Goal: Task Accomplishment & Management: Complete application form

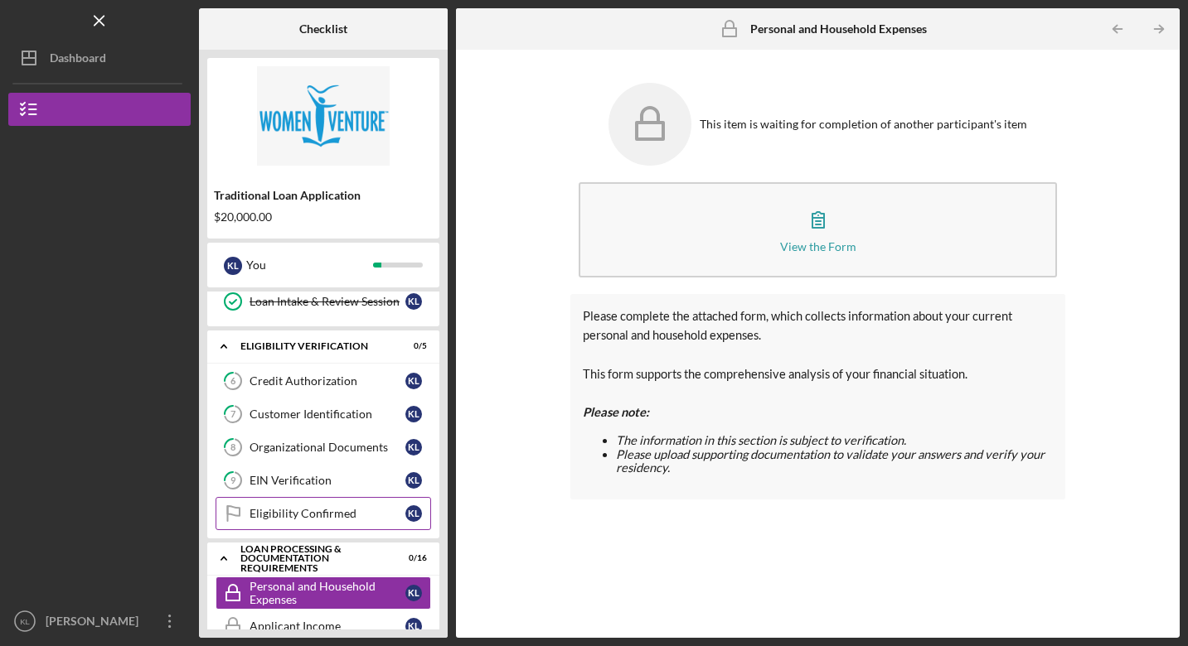
scroll to position [194, 0]
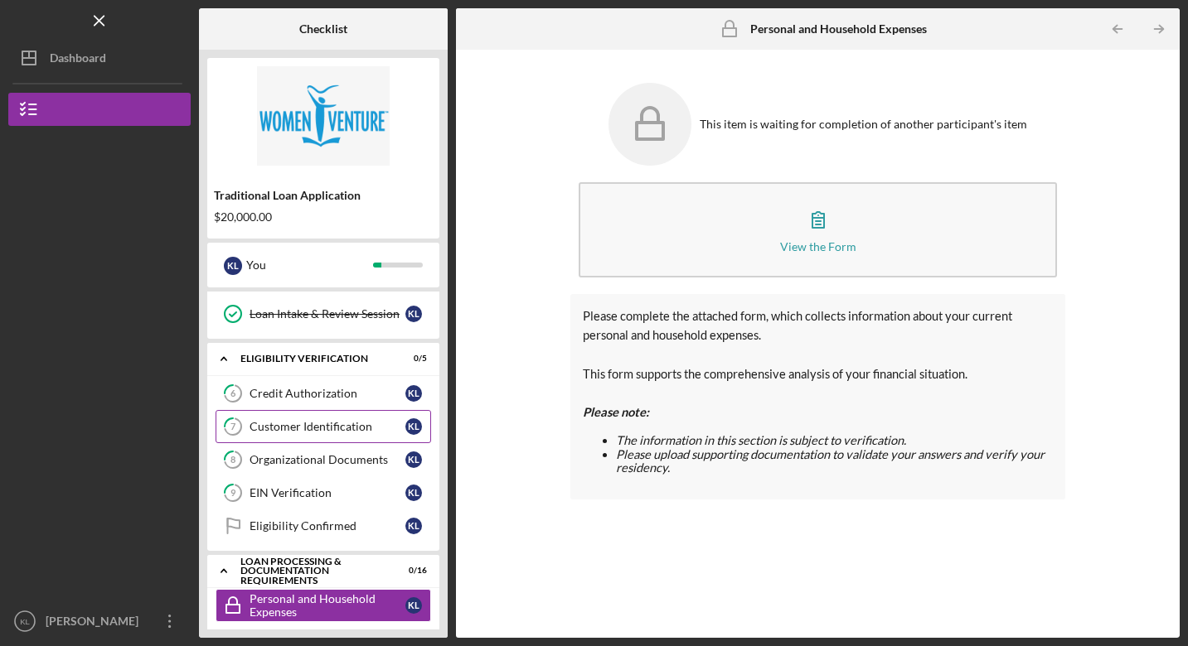
click at [322, 425] on div "Customer Identification" at bounding box center [327, 426] width 156 height 13
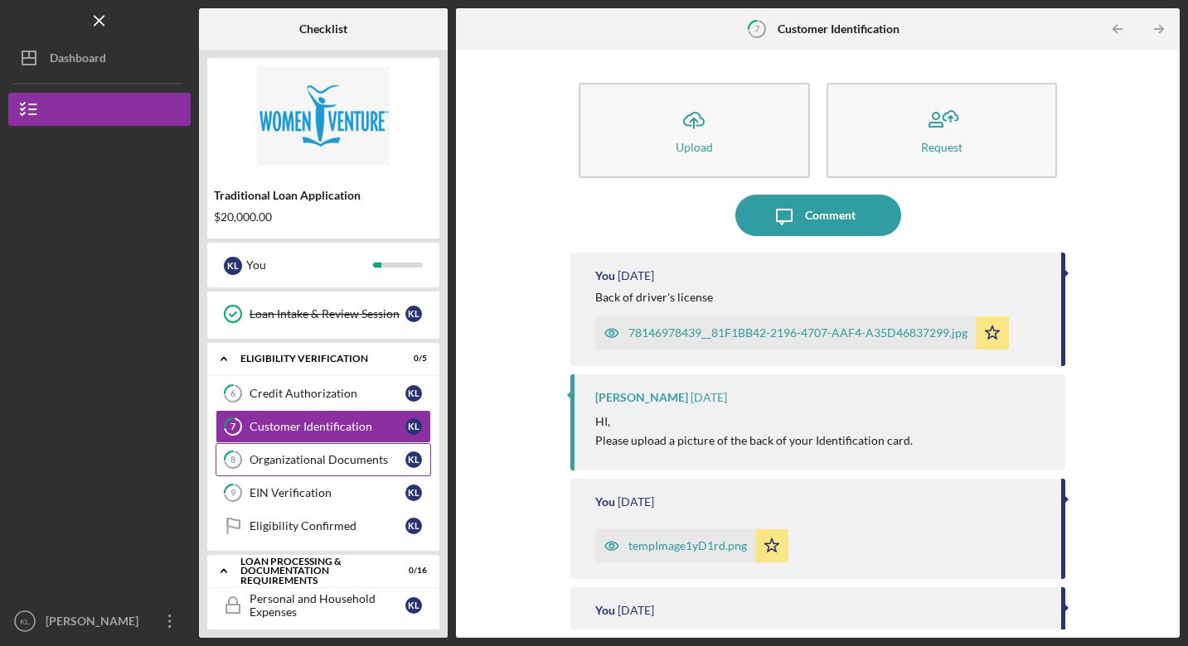
click at [322, 462] on div "Organizational Documents" at bounding box center [327, 459] width 156 height 13
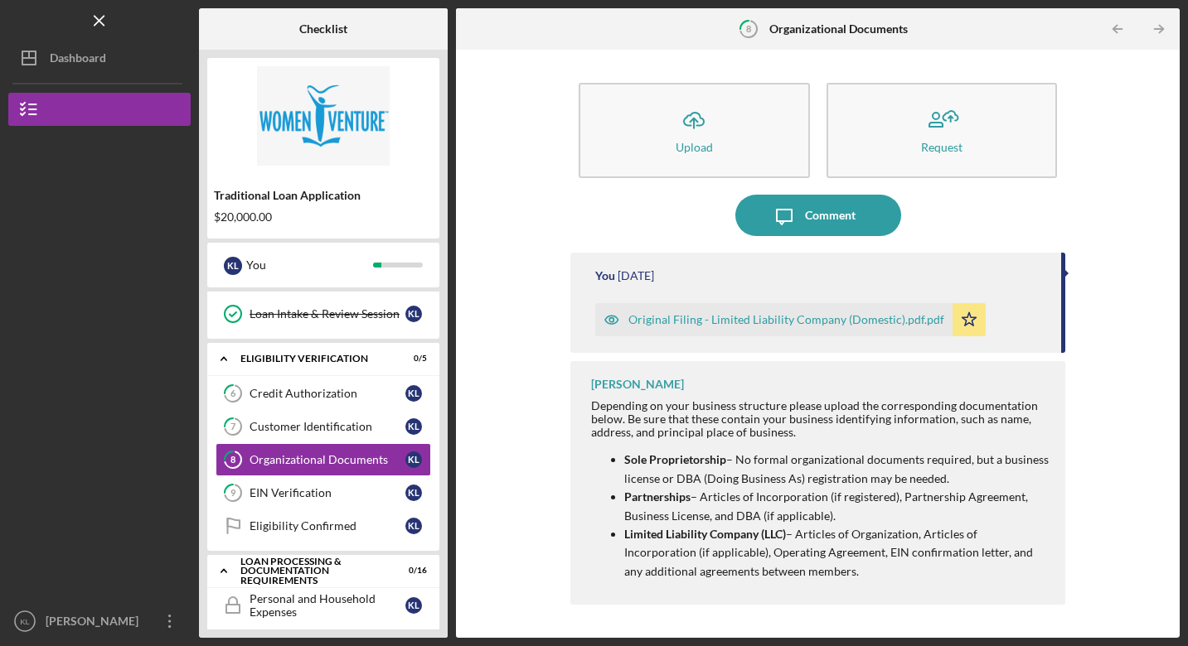
click at [806, 321] on div "Original Filing - Limited Liability Company (Domestic).pdf.pdf" at bounding box center [786, 319] width 316 height 13
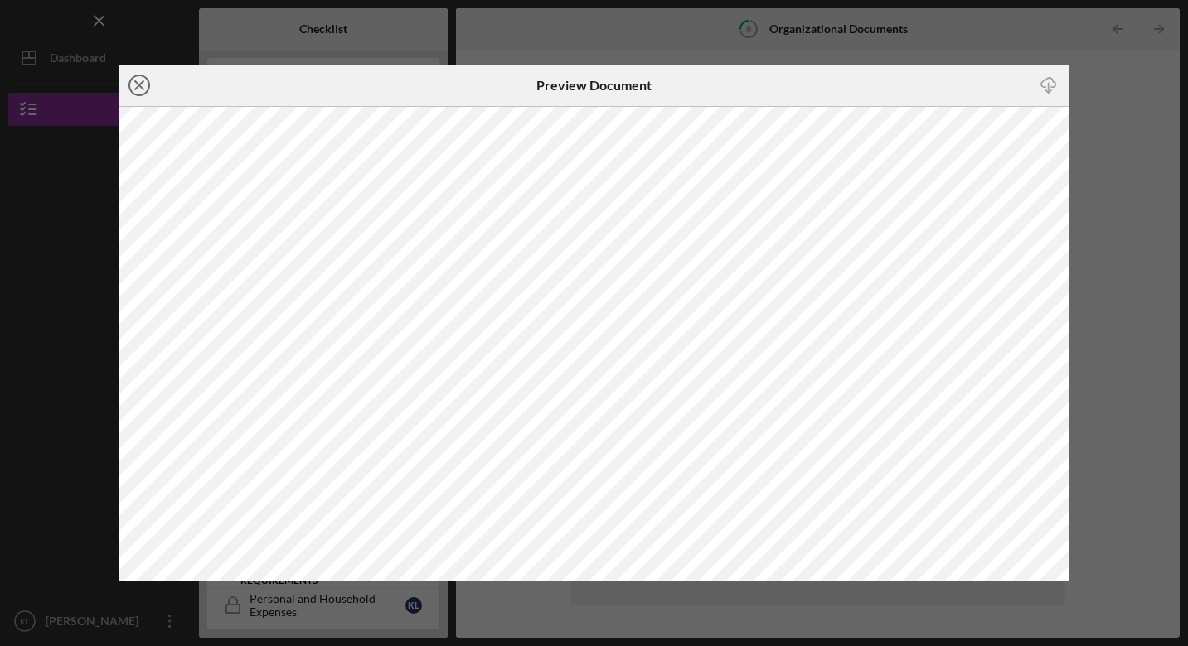
click at [140, 84] on line at bounding box center [139, 85] width 8 height 8
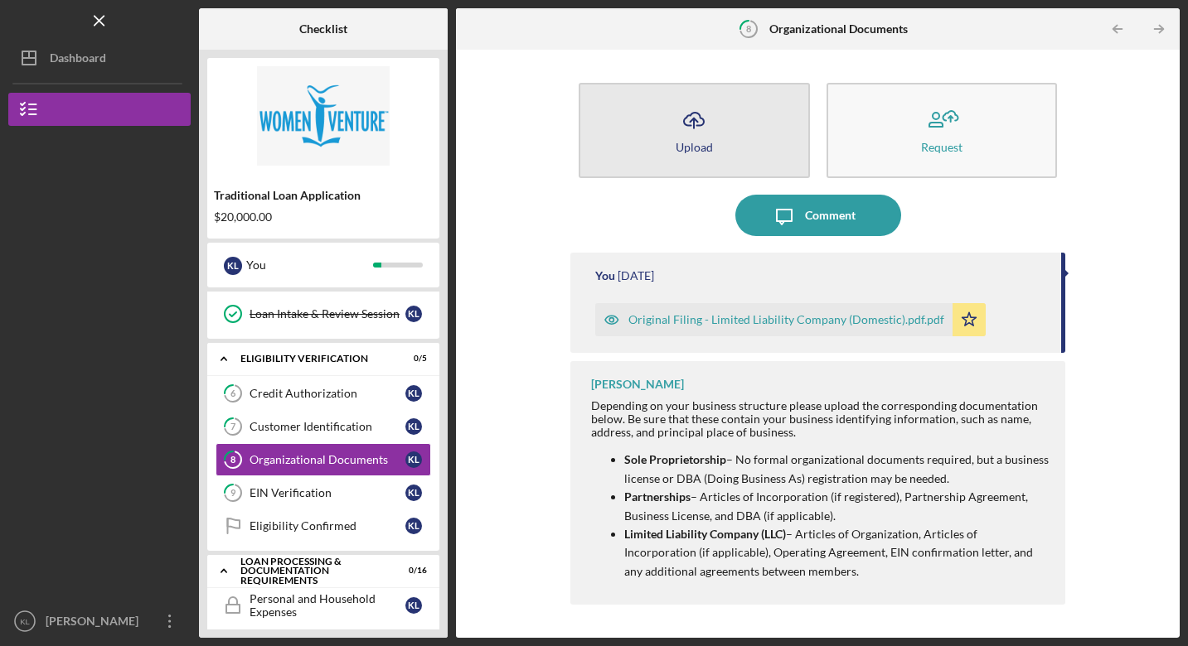
click at [690, 121] on icon "Icon/Upload" at bounding box center [693, 119] width 41 height 41
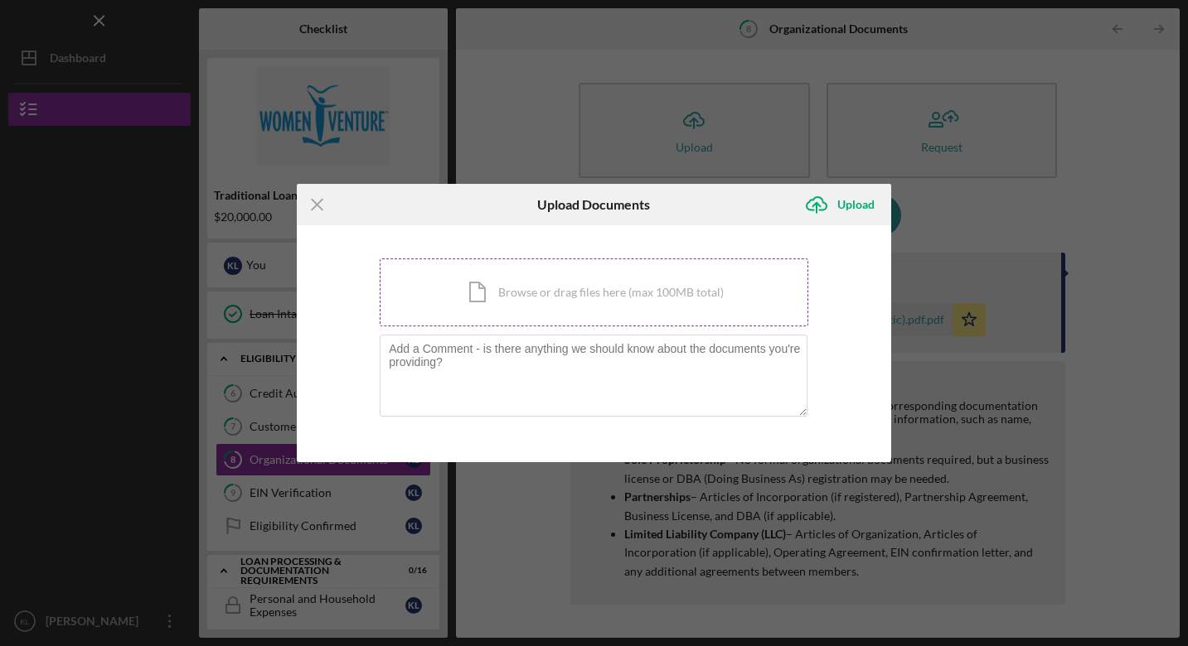
click at [634, 296] on div "Icon/Document Browse or drag files here (max 100MB total) Tap to choose files o…" at bounding box center [594, 293] width 428 height 68
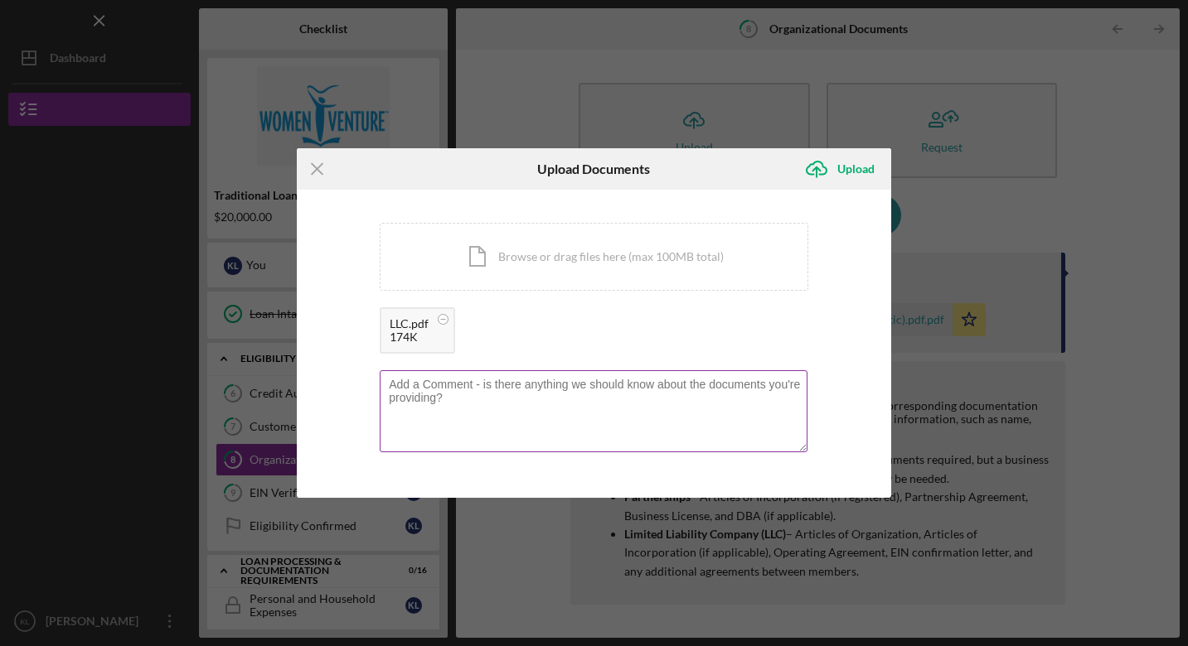
click at [511, 389] on textarea at bounding box center [594, 410] width 428 height 81
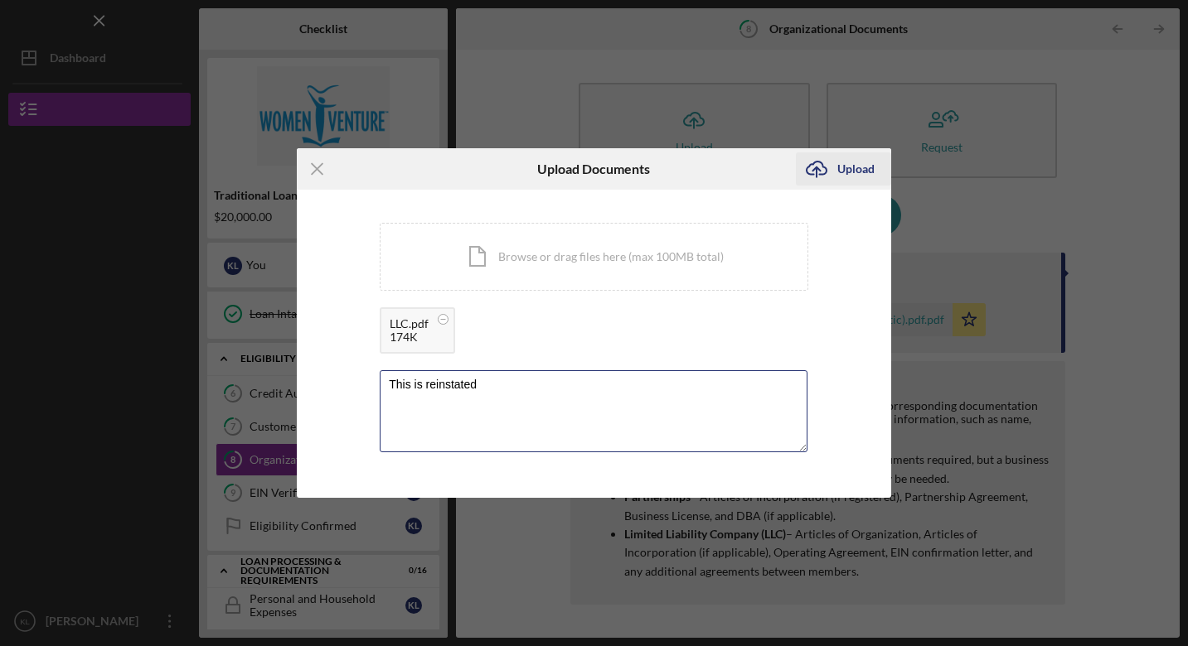
type textarea "This is reinstated"
click at [840, 172] on div "Upload" at bounding box center [855, 169] width 37 height 33
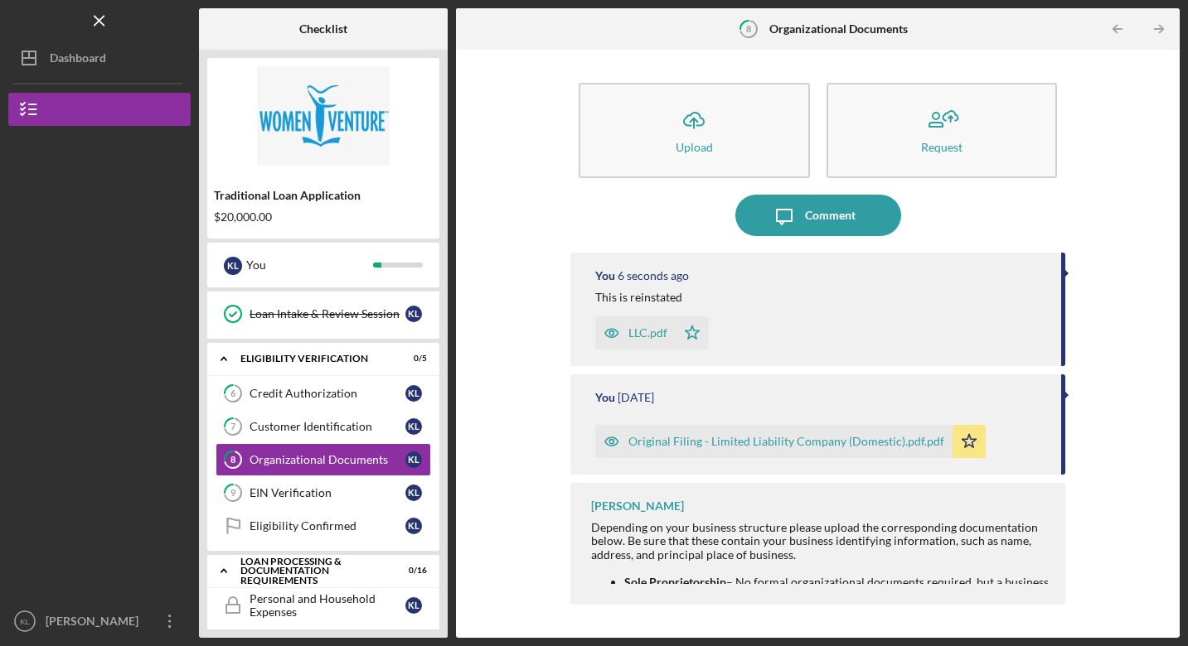
click at [695, 334] on polygon "button" at bounding box center [692, 332] width 14 height 13
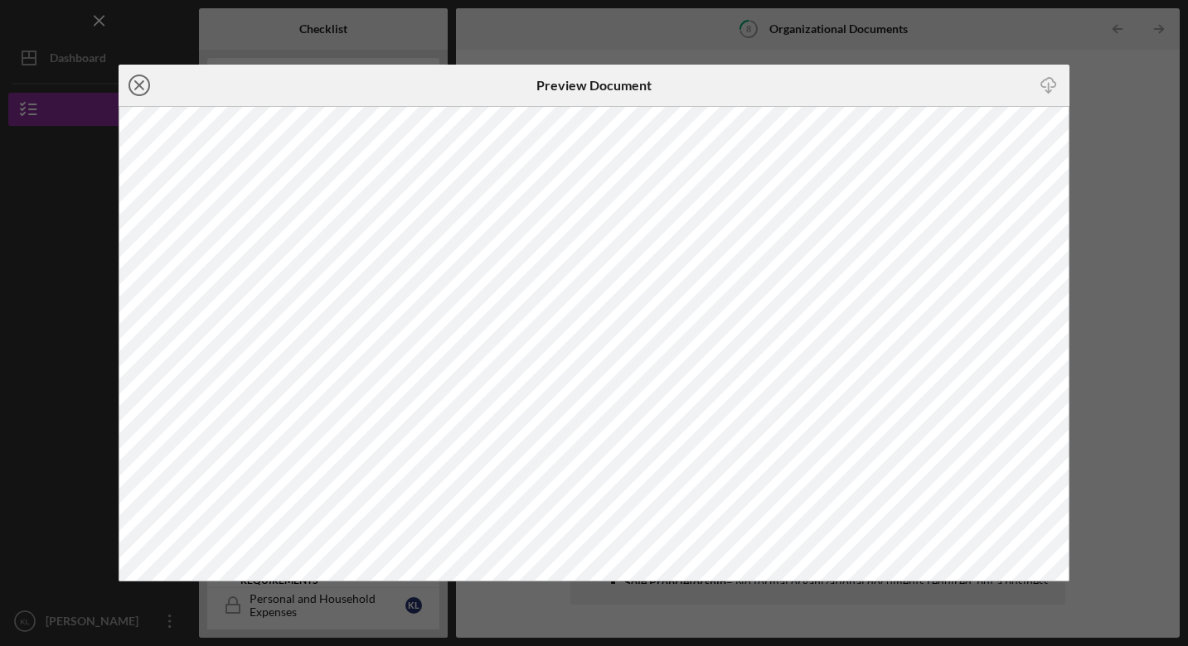
click at [138, 80] on icon "Icon/Close" at bounding box center [139, 85] width 41 height 41
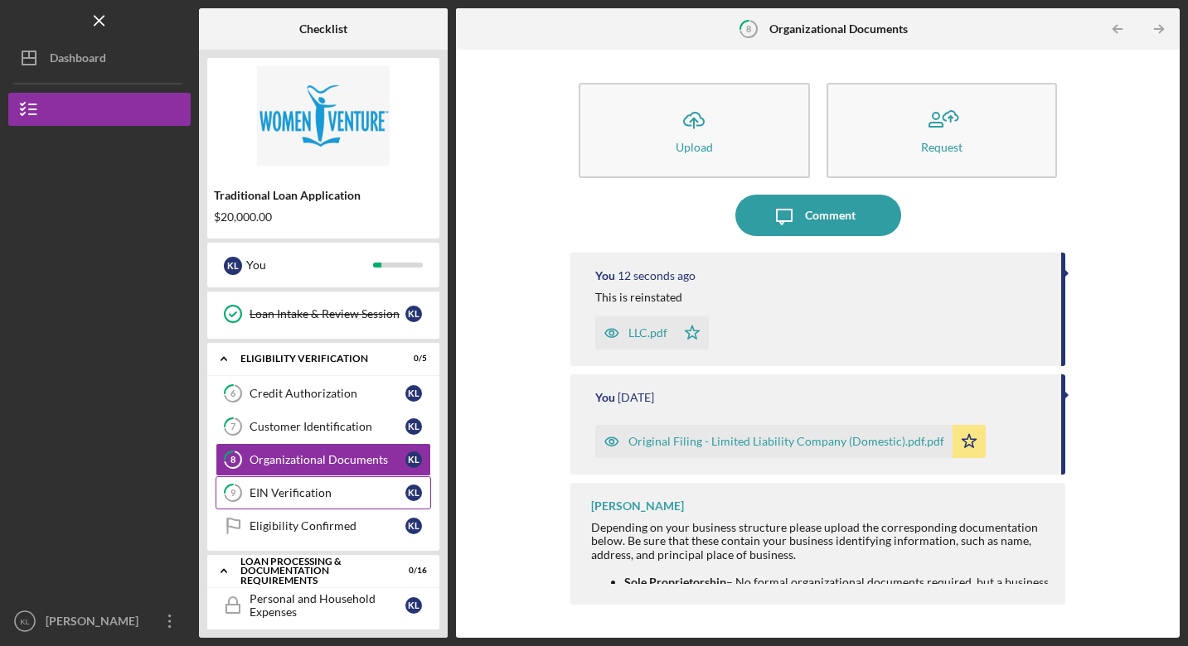
click at [286, 495] on div "EIN Verification" at bounding box center [327, 493] width 156 height 13
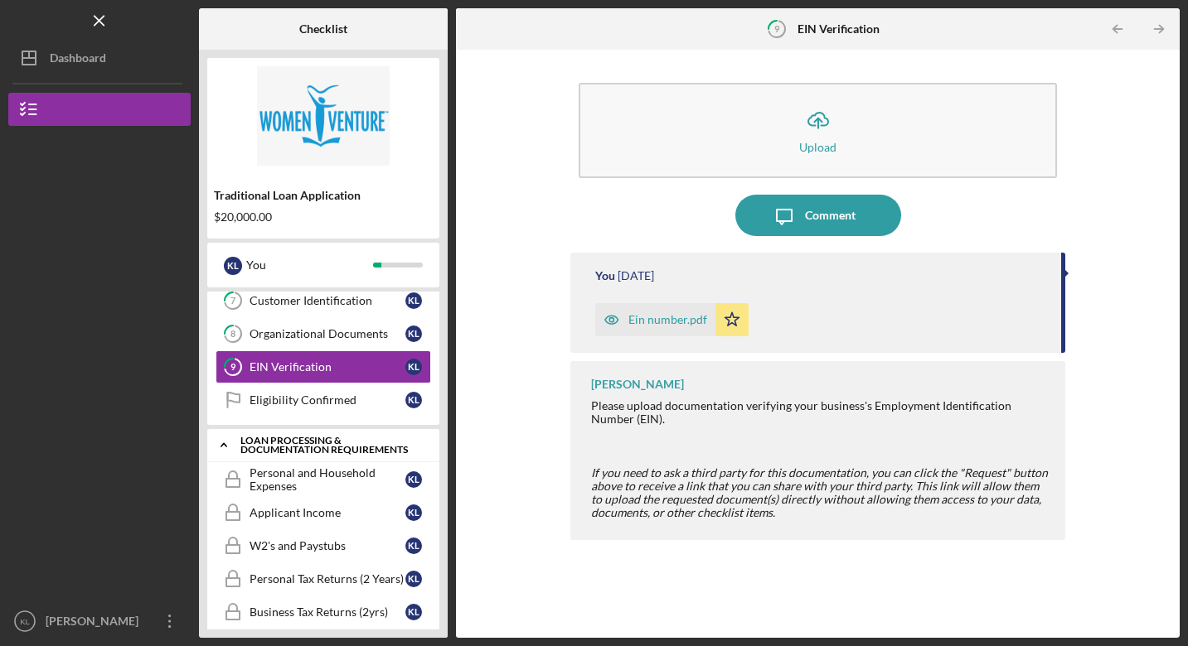
click at [286, 441] on div "Loan Processing & Documentation Requirements" at bounding box center [329, 445] width 178 height 19
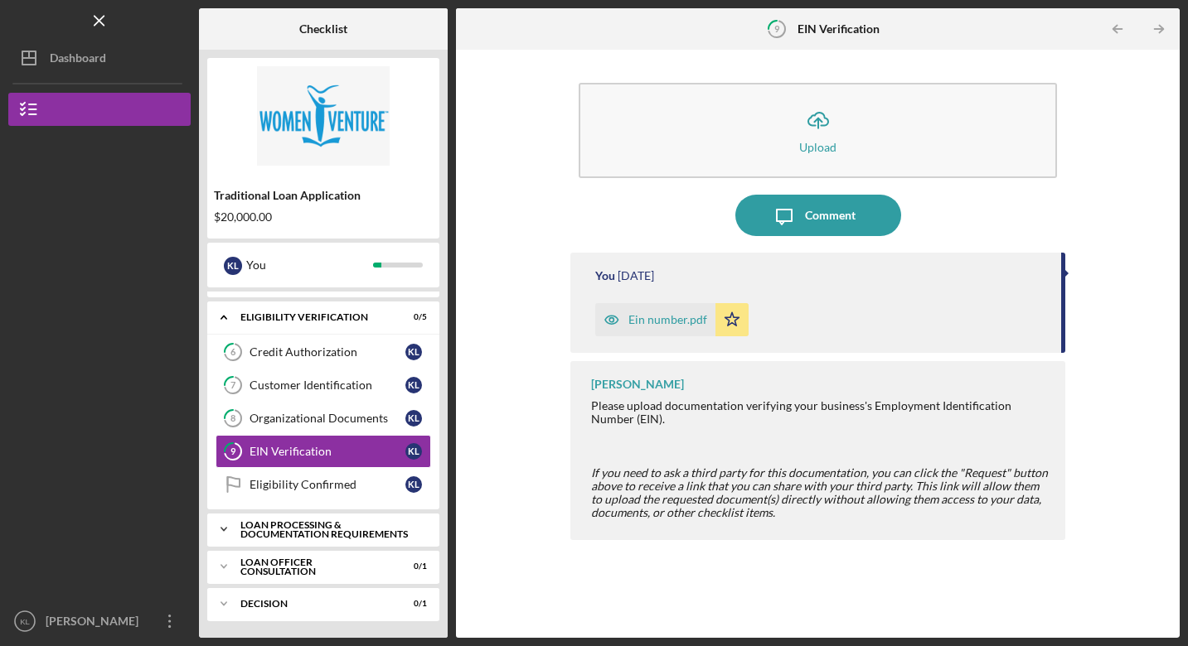
scroll to position [235, 0]
